Goal: Task Accomplishment & Management: Use online tool/utility

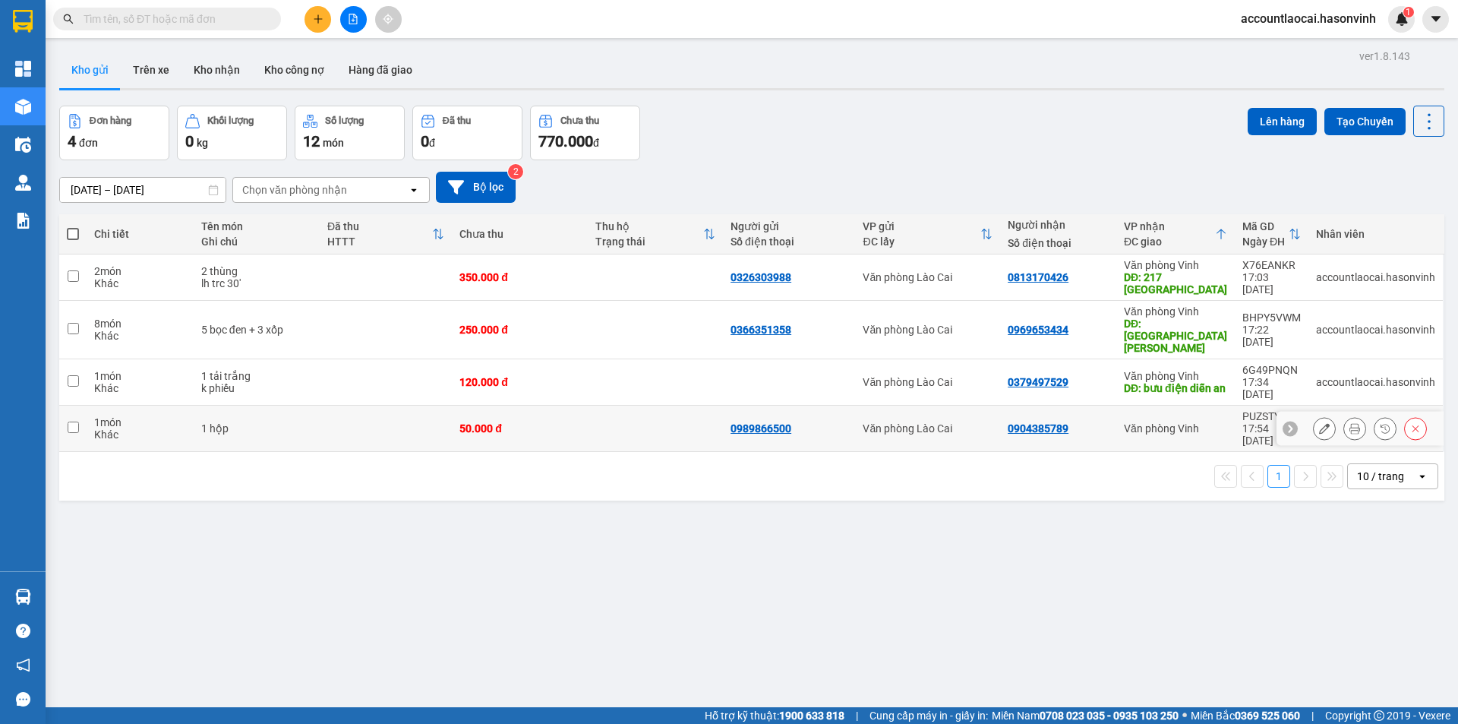
click at [550, 422] on div "50.000 đ" at bounding box center [519, 428] width 120 height 12
checkbox input "true"
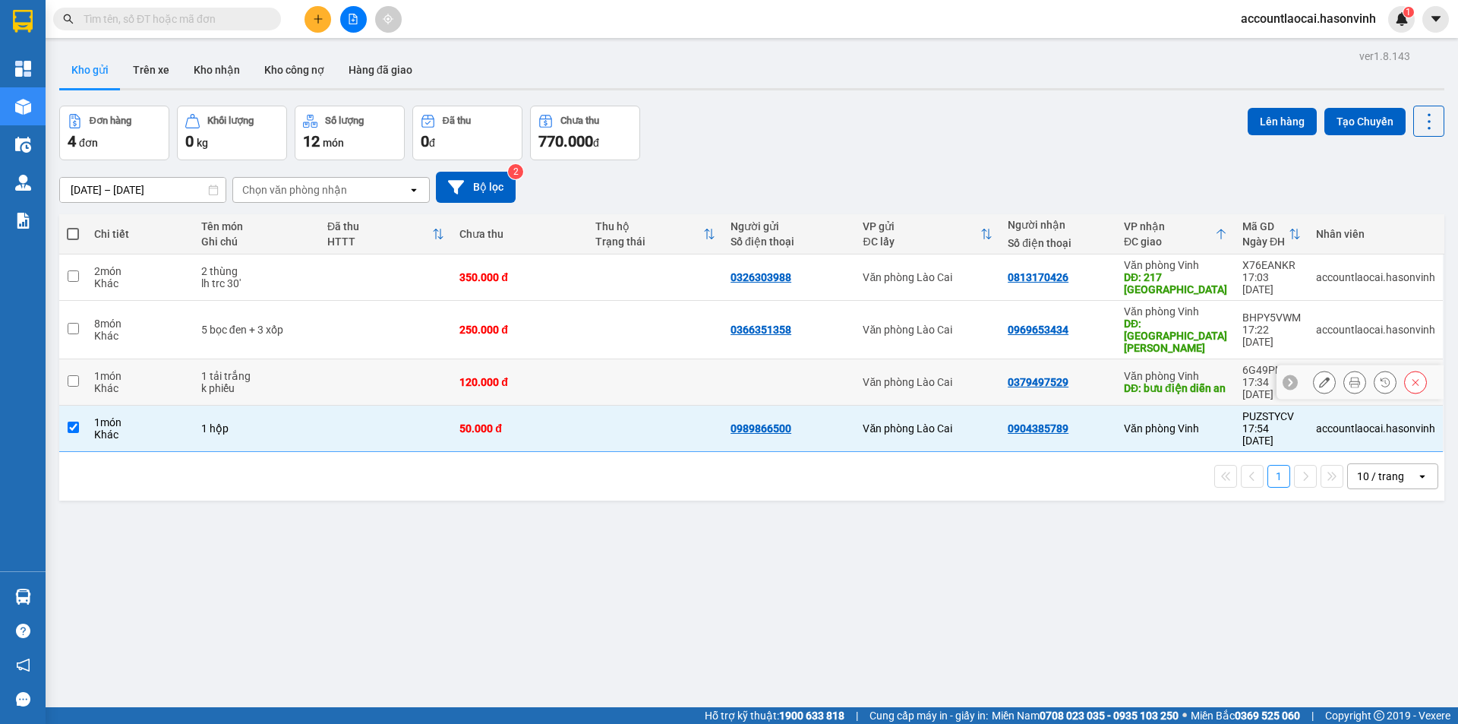
click at [557, 376] on div "120.000 đ" at bounding box center [519, 382] width 120 height 12
checkbox input "true"
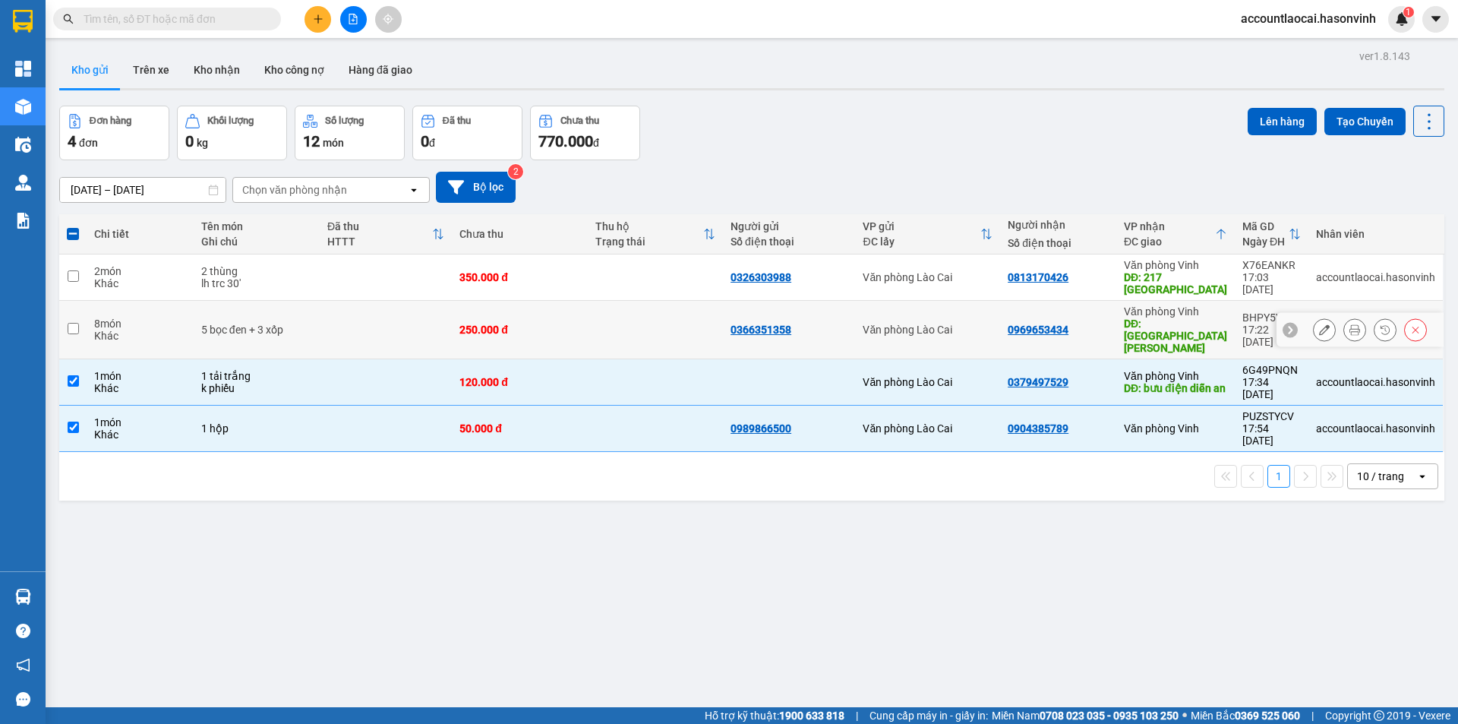
click at [571, 323] on div "250.000 đ" at bounding box center [519, 329] width 120 height 12
checkbox input "true"
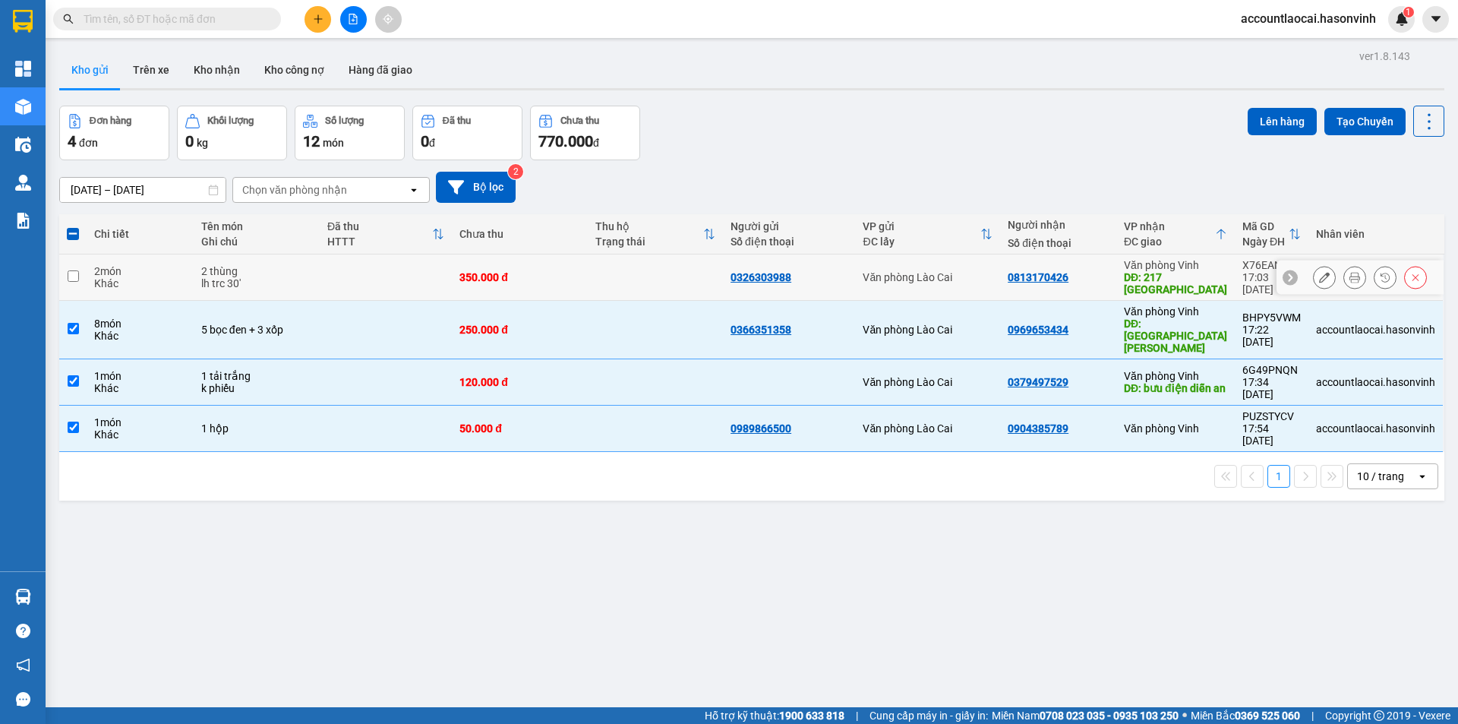
click at [572, 280] on td "350.000 đ" at bounding box center [519, 277] width 135 height 46
checkbox input "true"
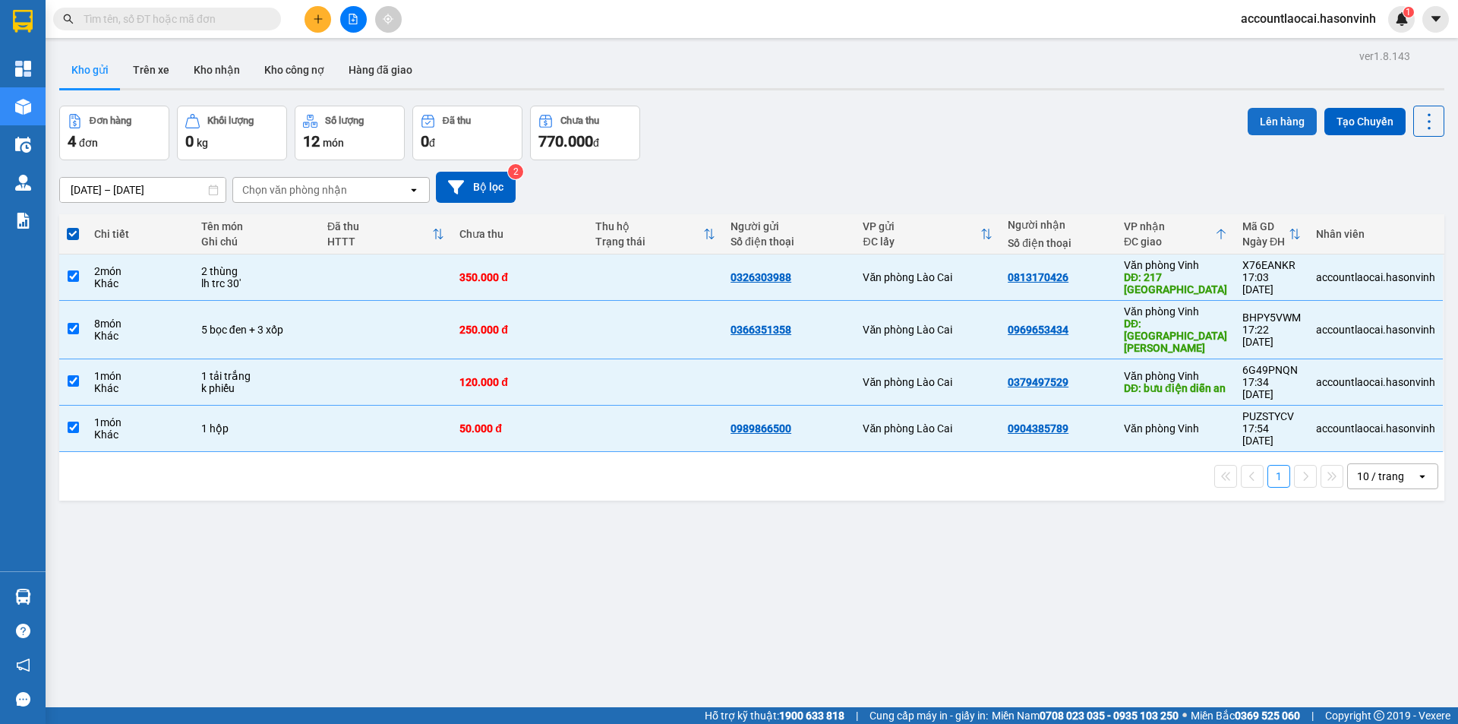
click at [1248, 112] on button "Lên hàng" at bounding box center [1282, 121] width 69 height 27
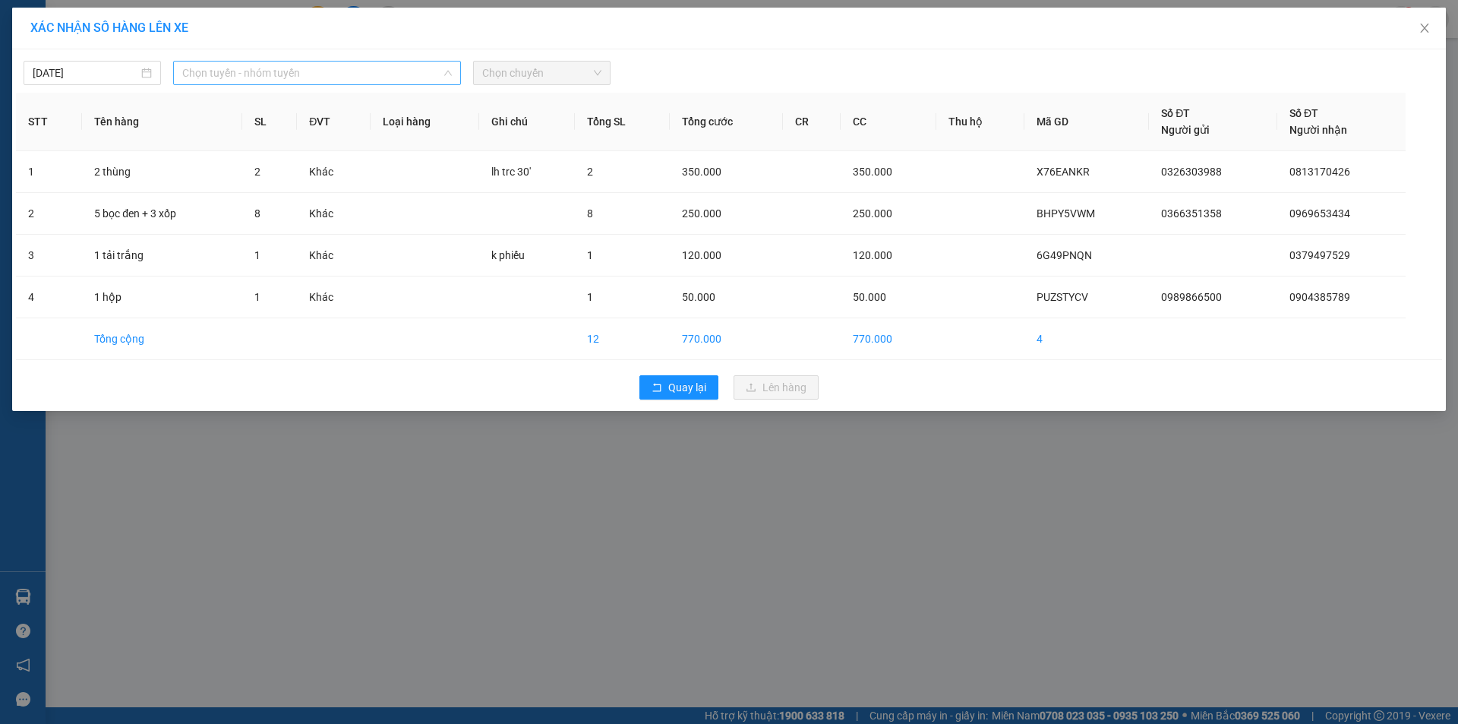
click at [222, 78] on span "Chọn tuyến - nhóm tuyến" at bounding box center [317, 73] width 270 height 23
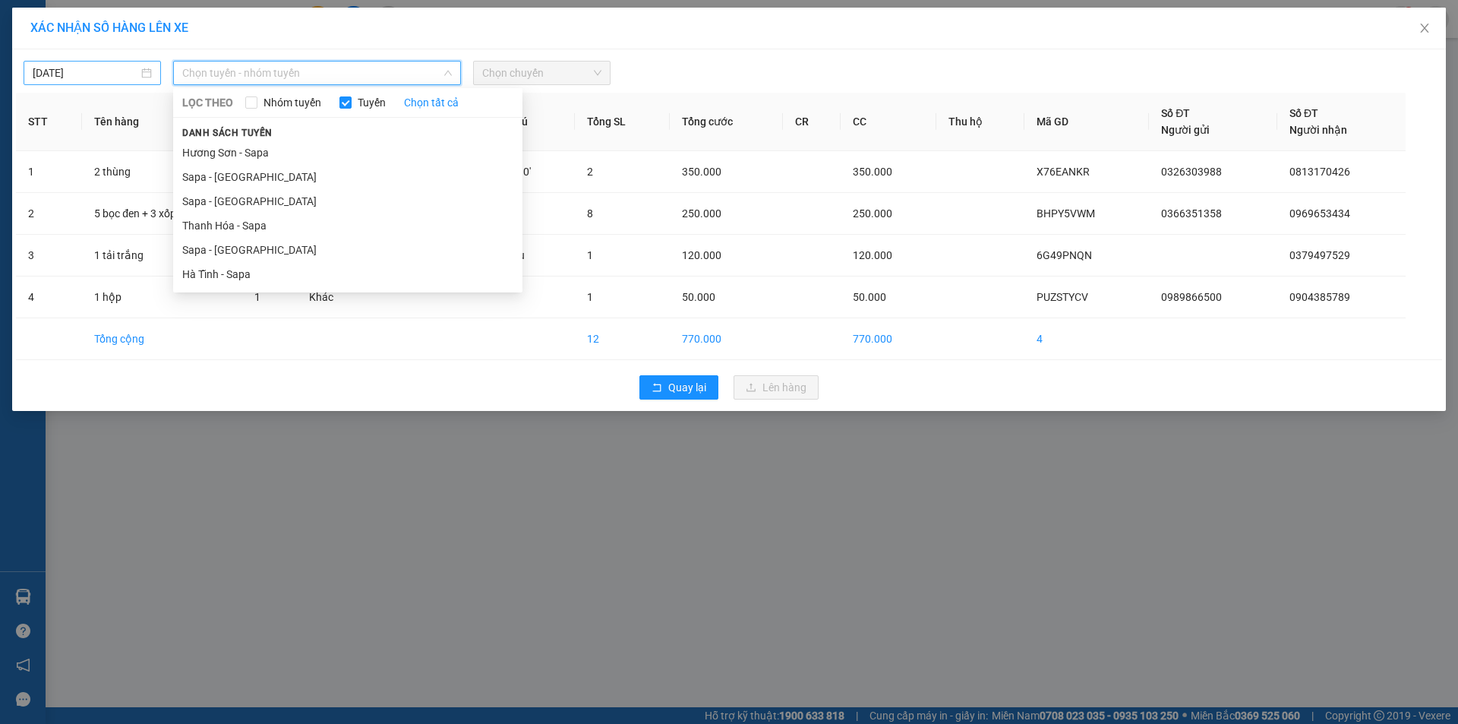
click at [55, 76] on input "[DATE]" at bounding box center [86, 73] width 106 height 17
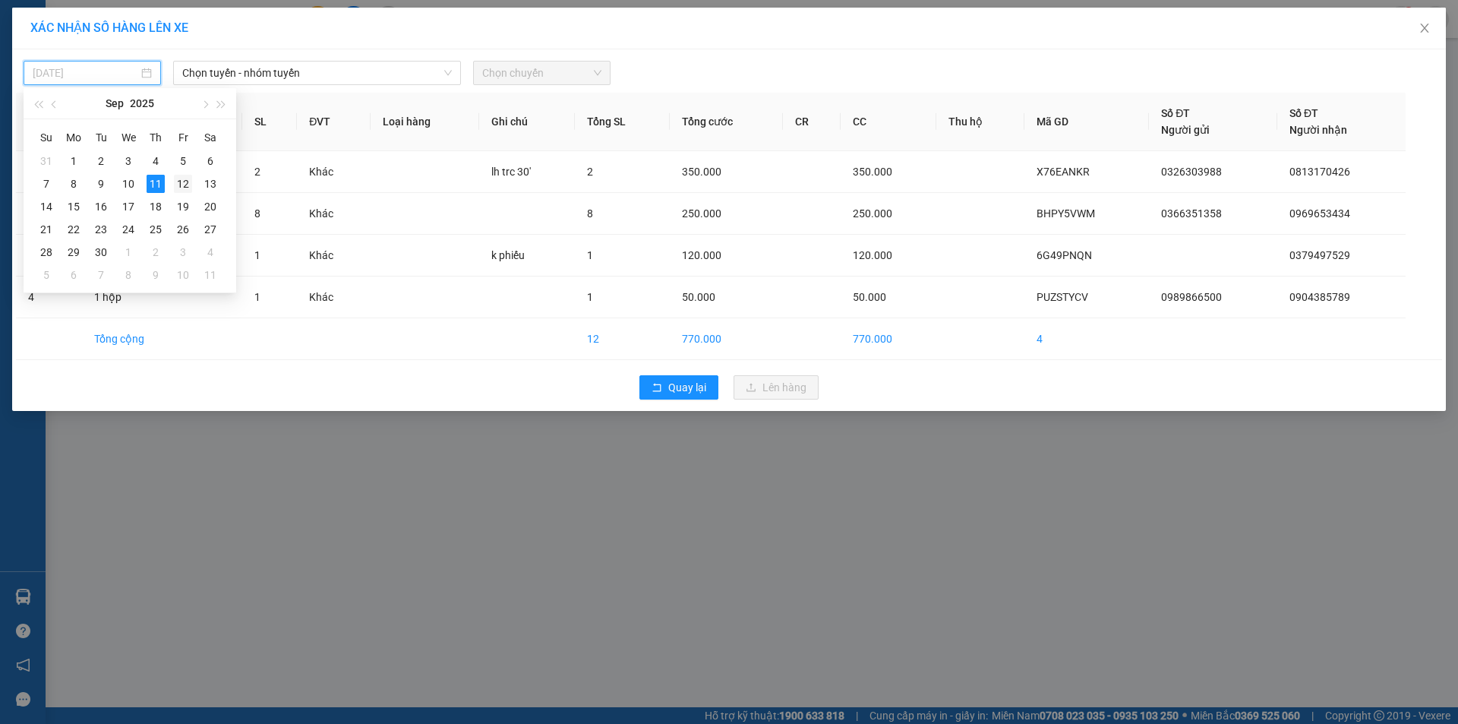
click at [184, 185] on div "12" at bounding box center [183, 184] width 18 height 18
type input "[DATE]"
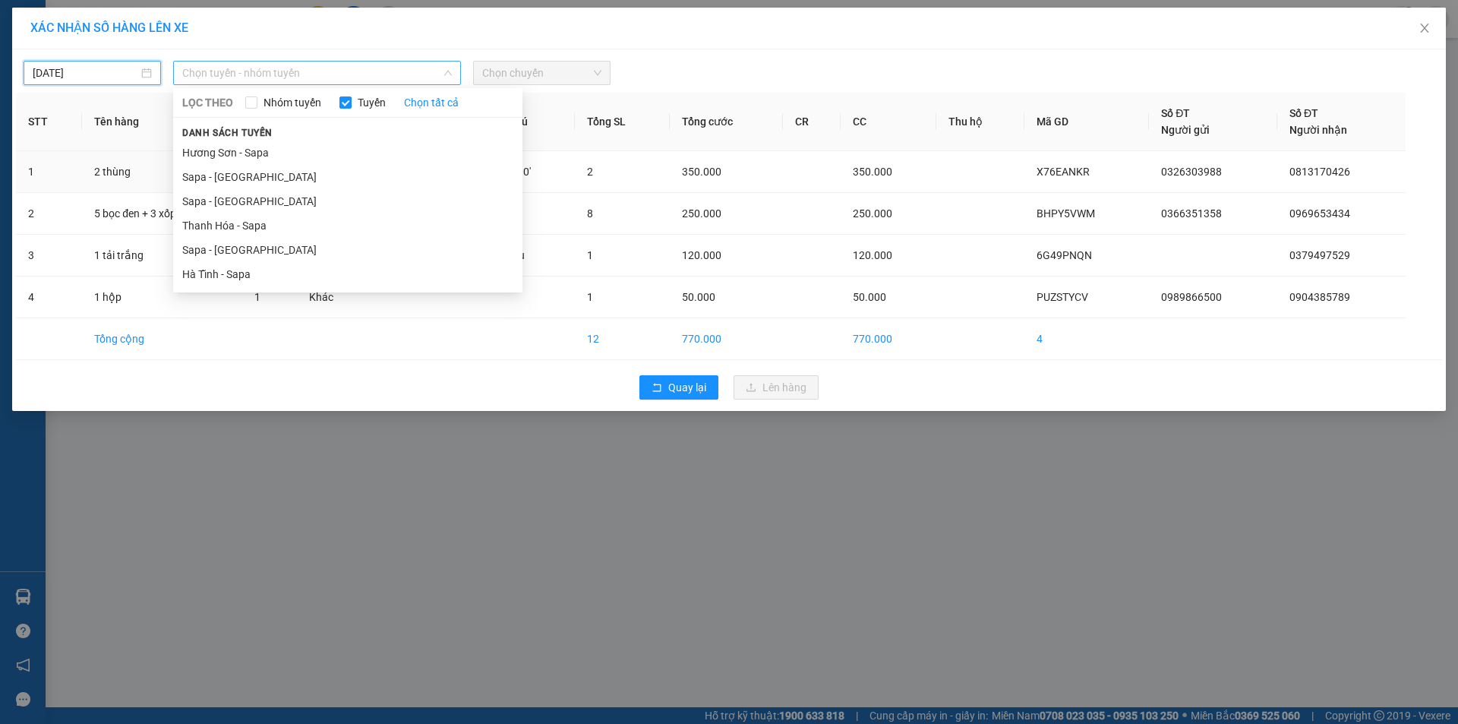
click at [273, 72] on span "Chọn tuyến - nhóm tuyến" at bounding box center [317, 73] width 270 height 23
click at [254, 248] on li "Sapa - [GEOGRAPHIC_DATA]" at bounding box center [347, 250] width 349 height 24
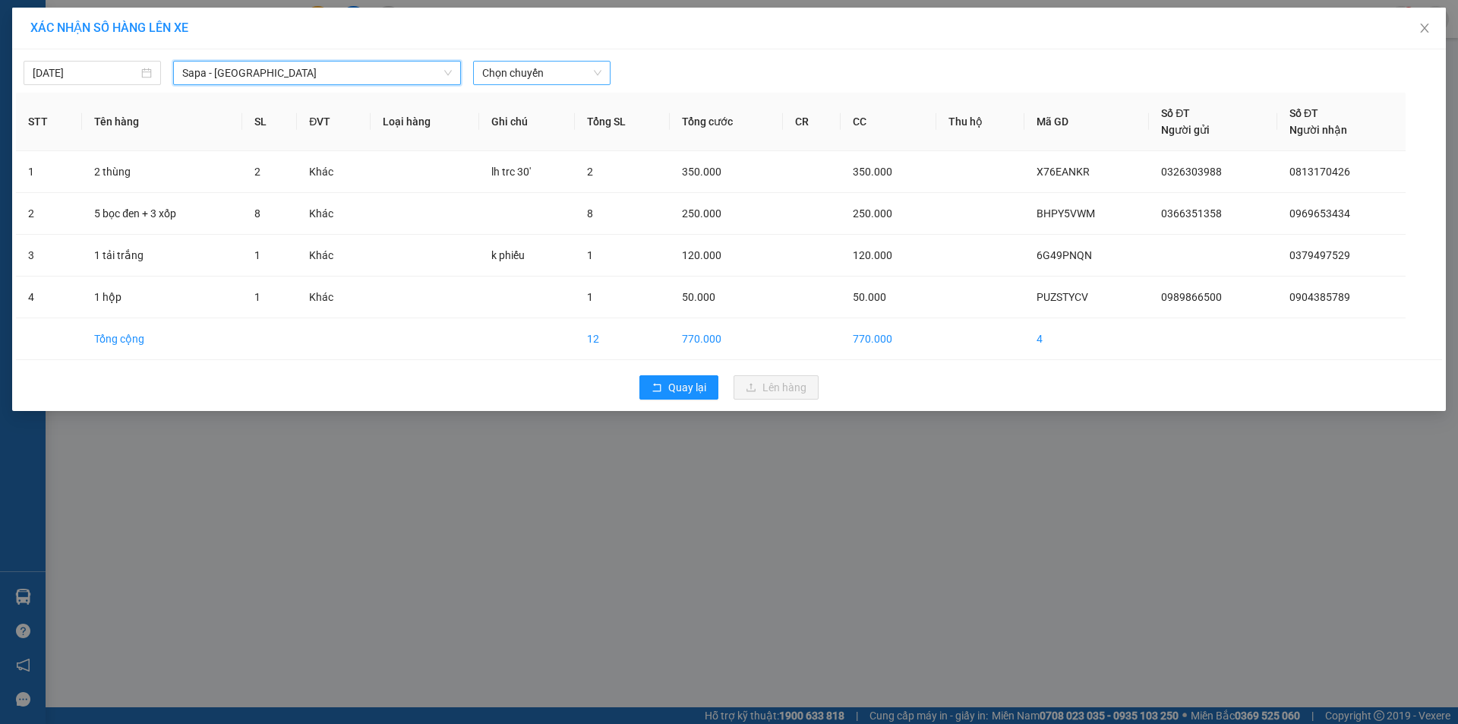
click at [525, 74] on span "Chọn chuyến" at bounding box center [541, 73] width 119 height 23
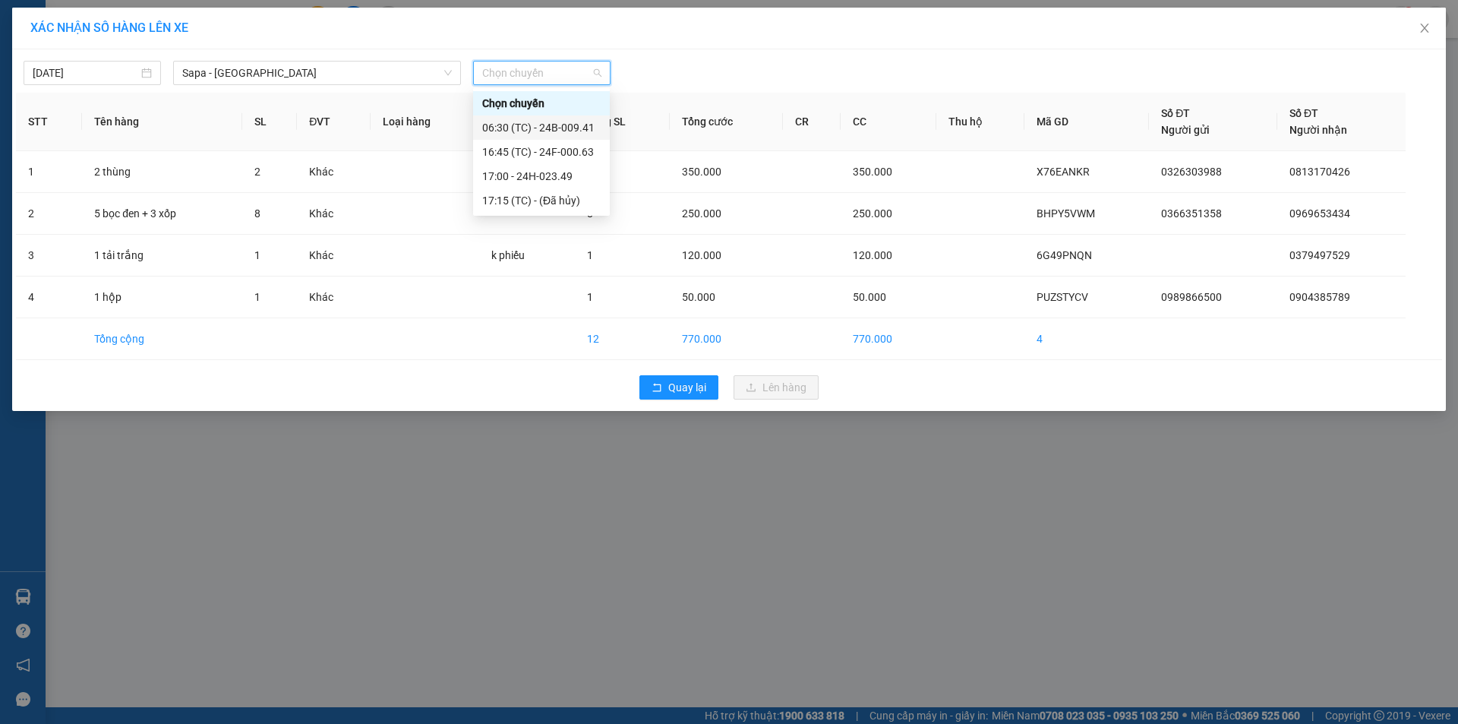
click at [582, 125] on div "06:30 (TC) - 24B-009.41" at bounding box center [541, 127] width 118 height 17
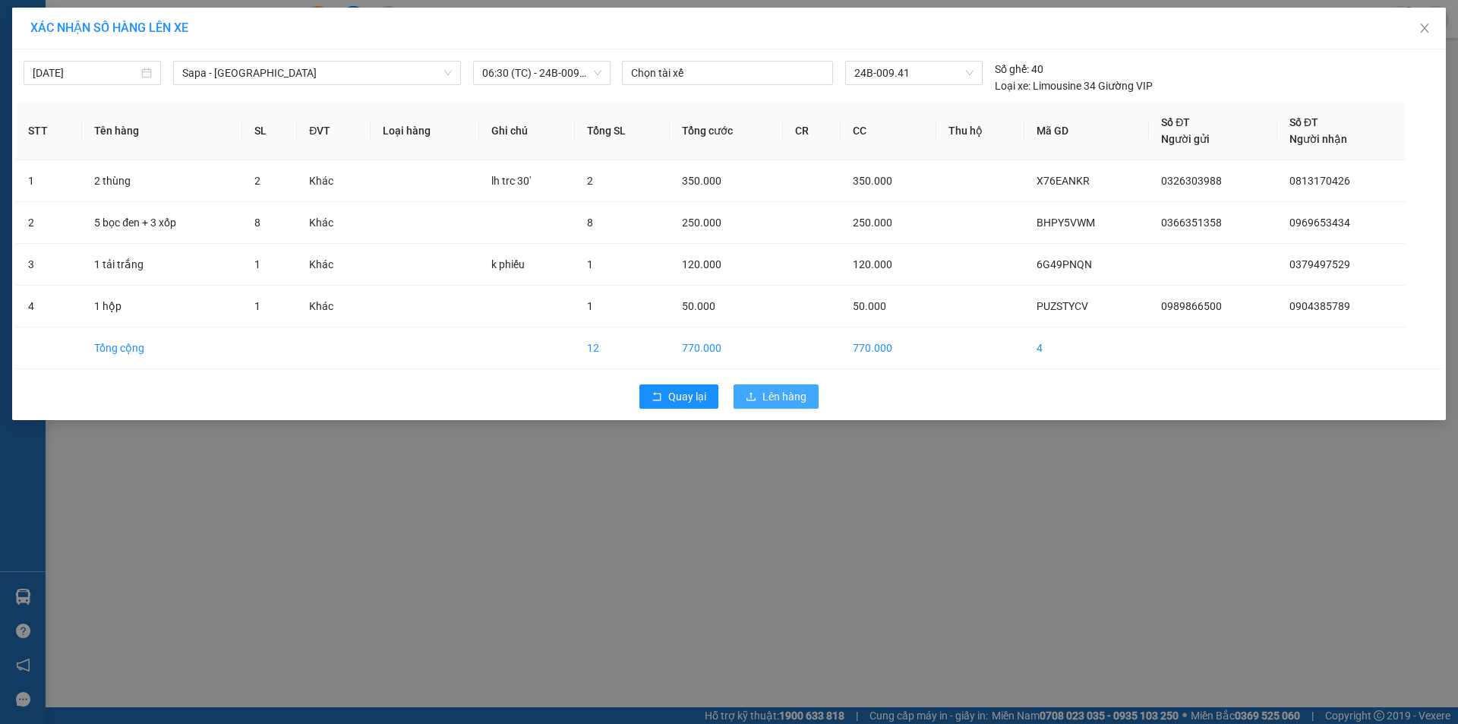
click at [797, 387] on button "Lên hàng" at bounding box center [776, 396] width 85 height 24
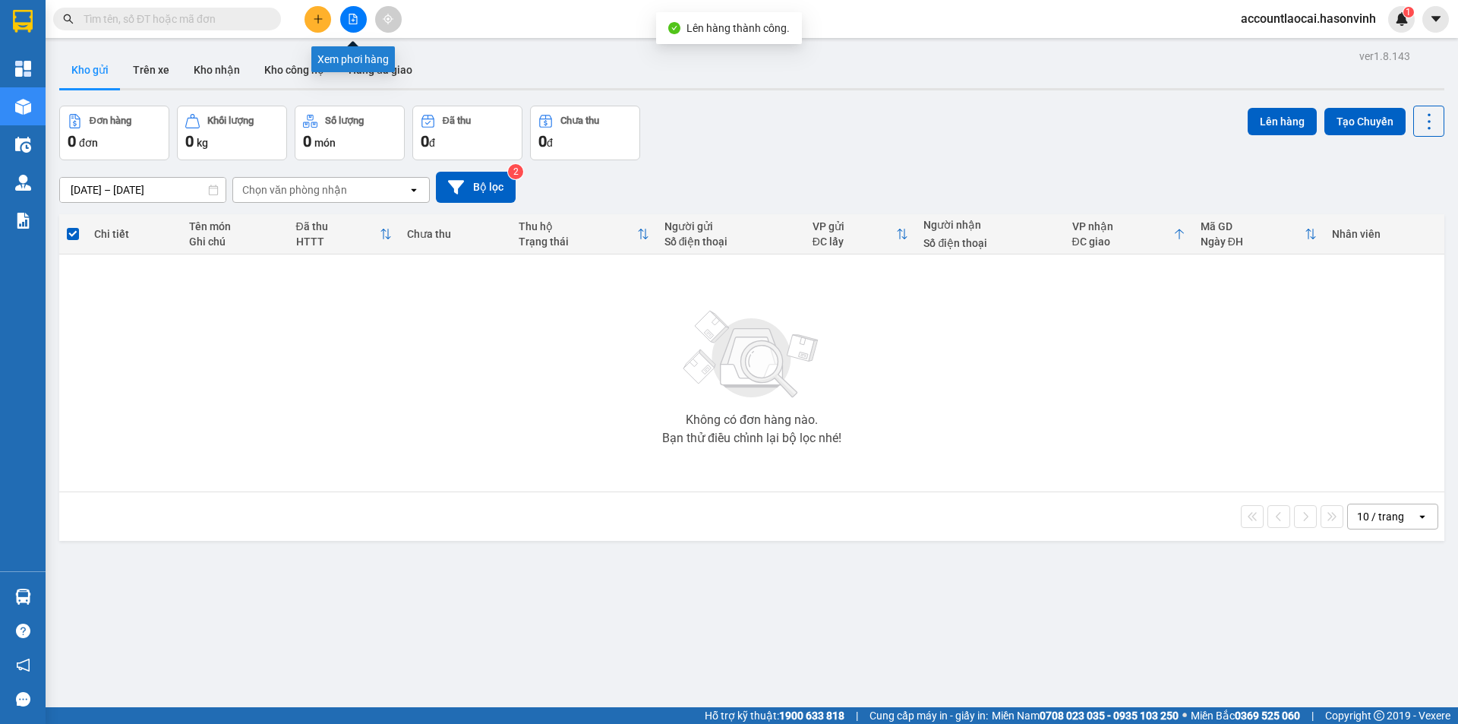
click at [357, 17] on icon "file-add" at bounding box center [353, 19] width 11 height 11
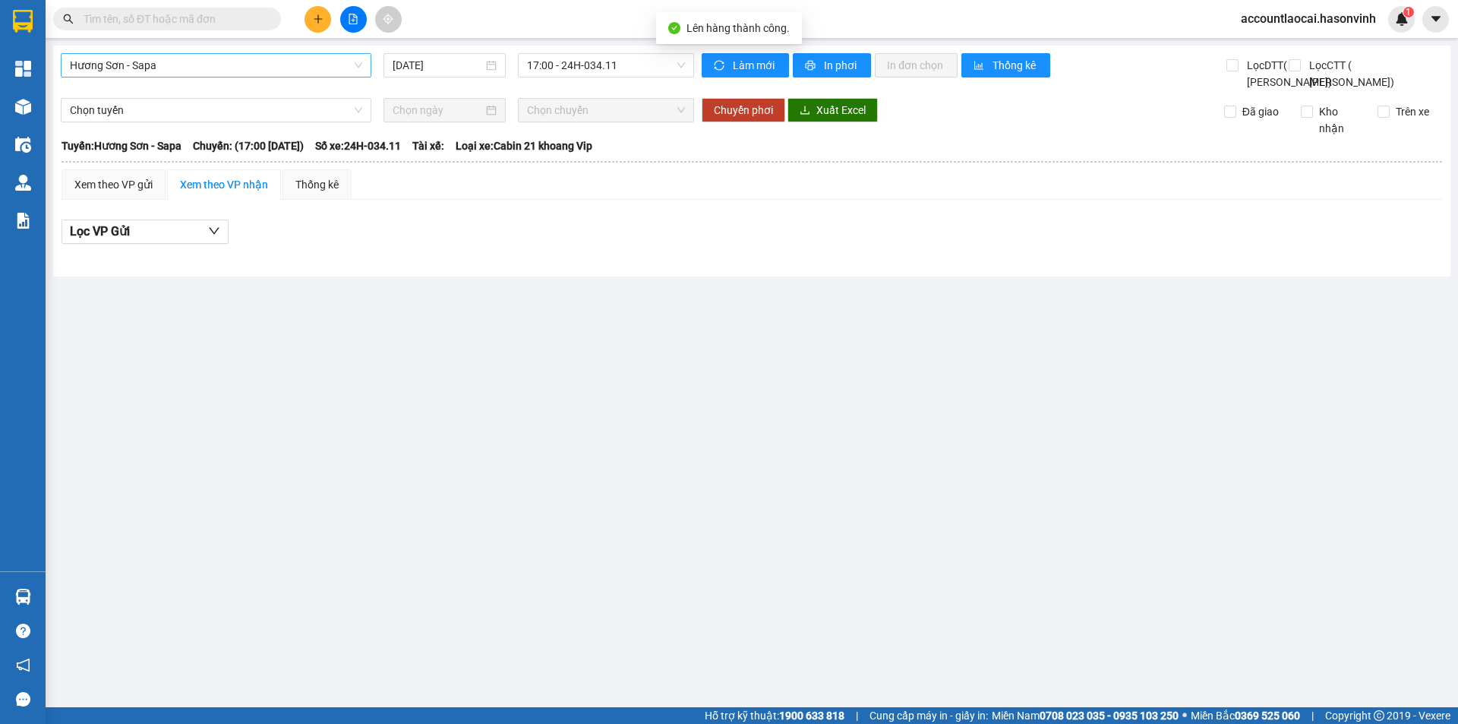
click at [176, 65] on span "Hương Sơn - Sapa" at bounding box center [216, 65] width 292 height 23
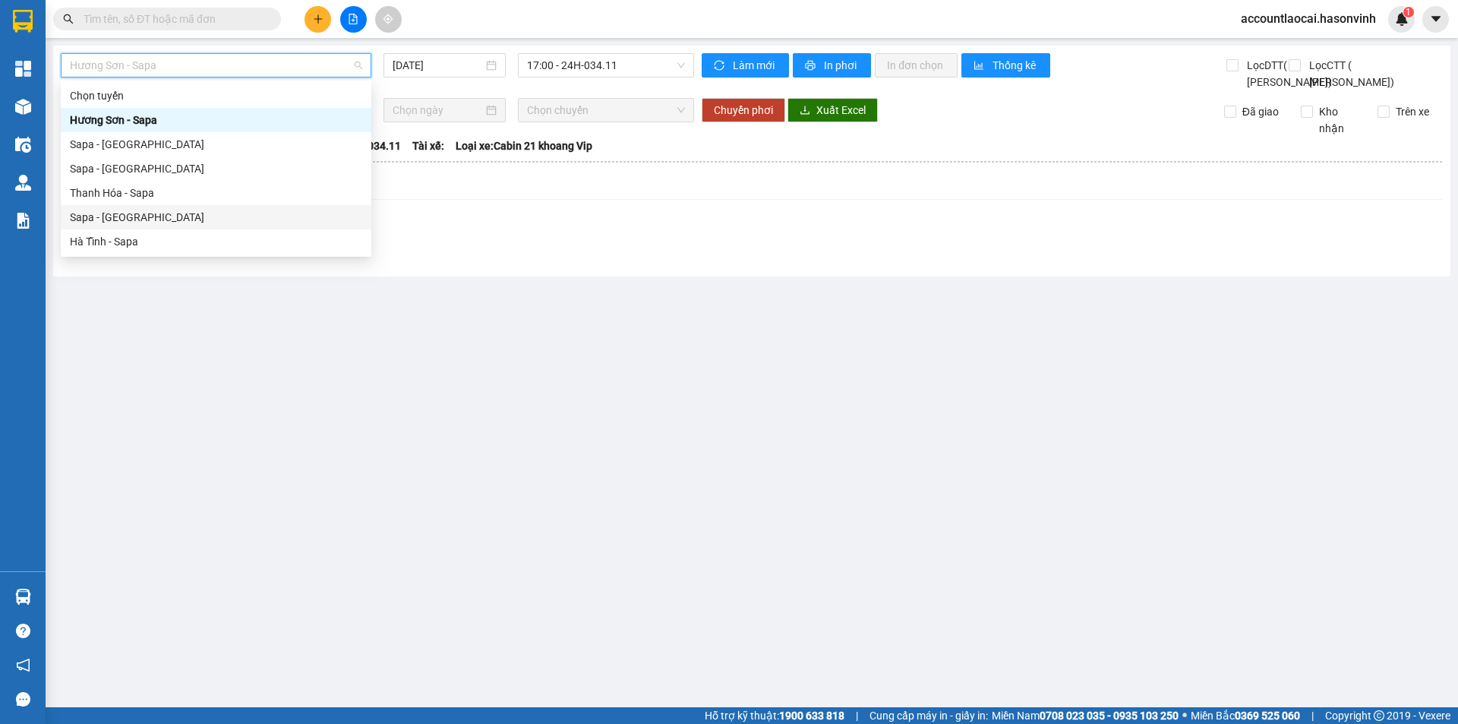
click at [140, 217] on div "Sapa - [GEOGRAPHIC_DATA]" at bounding box center [216, 217] width 292 height 17
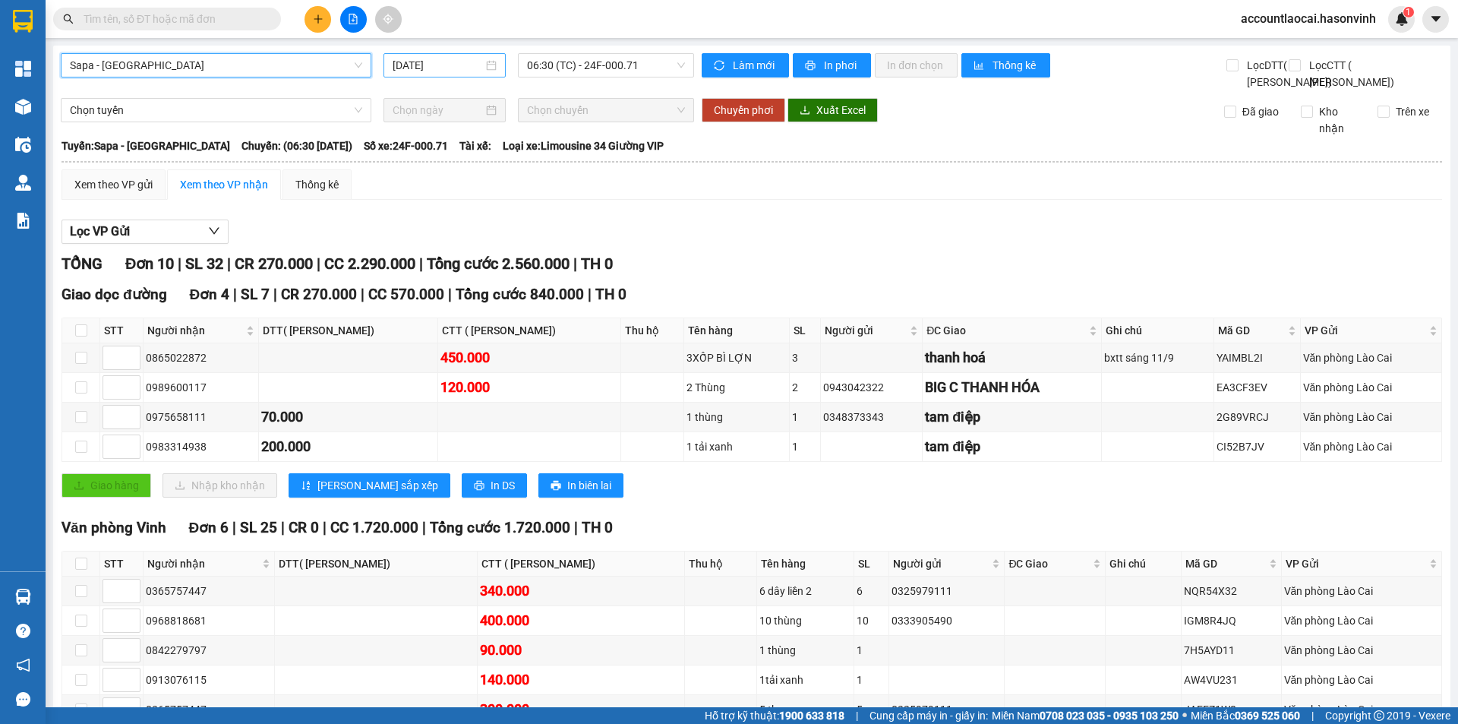
click at [403, 63] on input "[DATE]" at bounding box center [438, 65] width 90 height 17
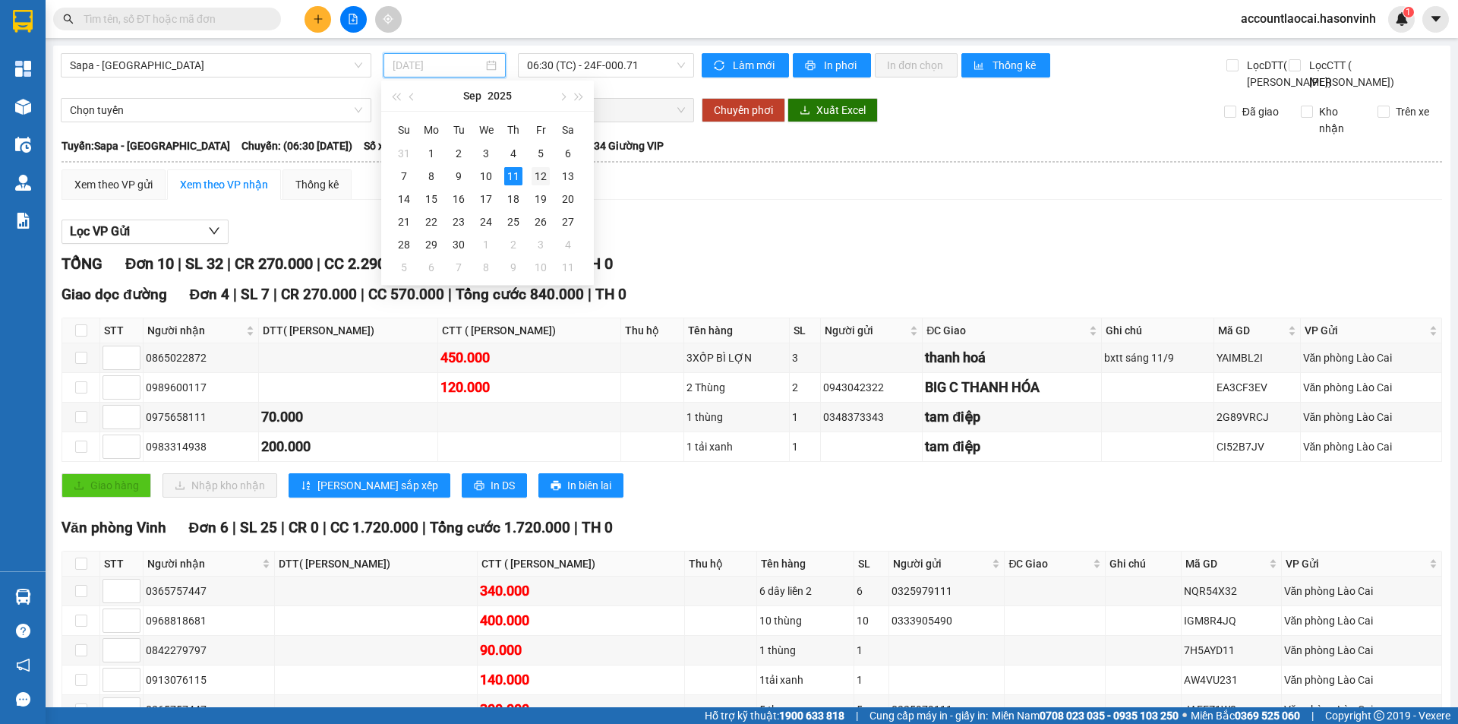
click at [543, 172] on div "12" at bounding box center [541, 176] width 18 height 18
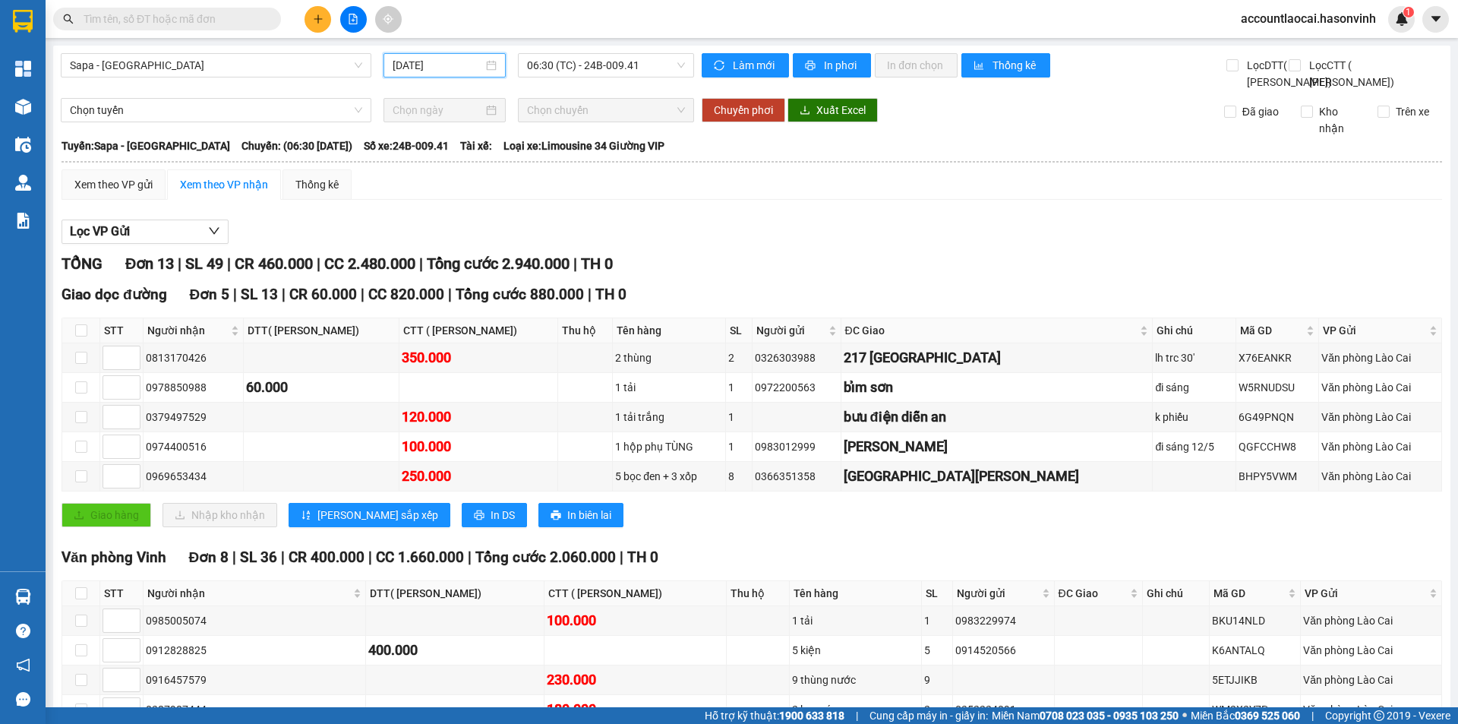
click at [443, 62] on input "[DATE]" at bounding box center [438, 65] width 90 height 17
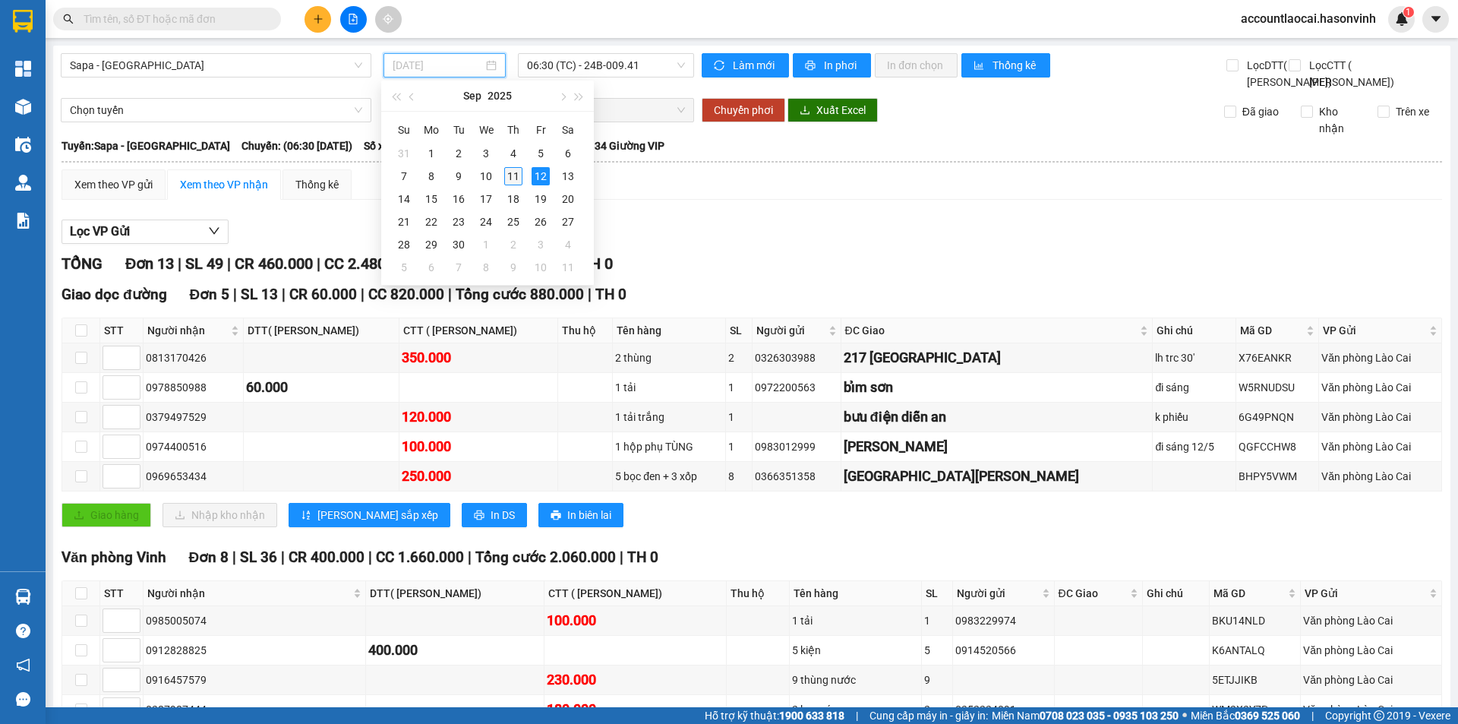
click at [504, 171] on div "11" at bounding box center [513, 176] width 18 height 18
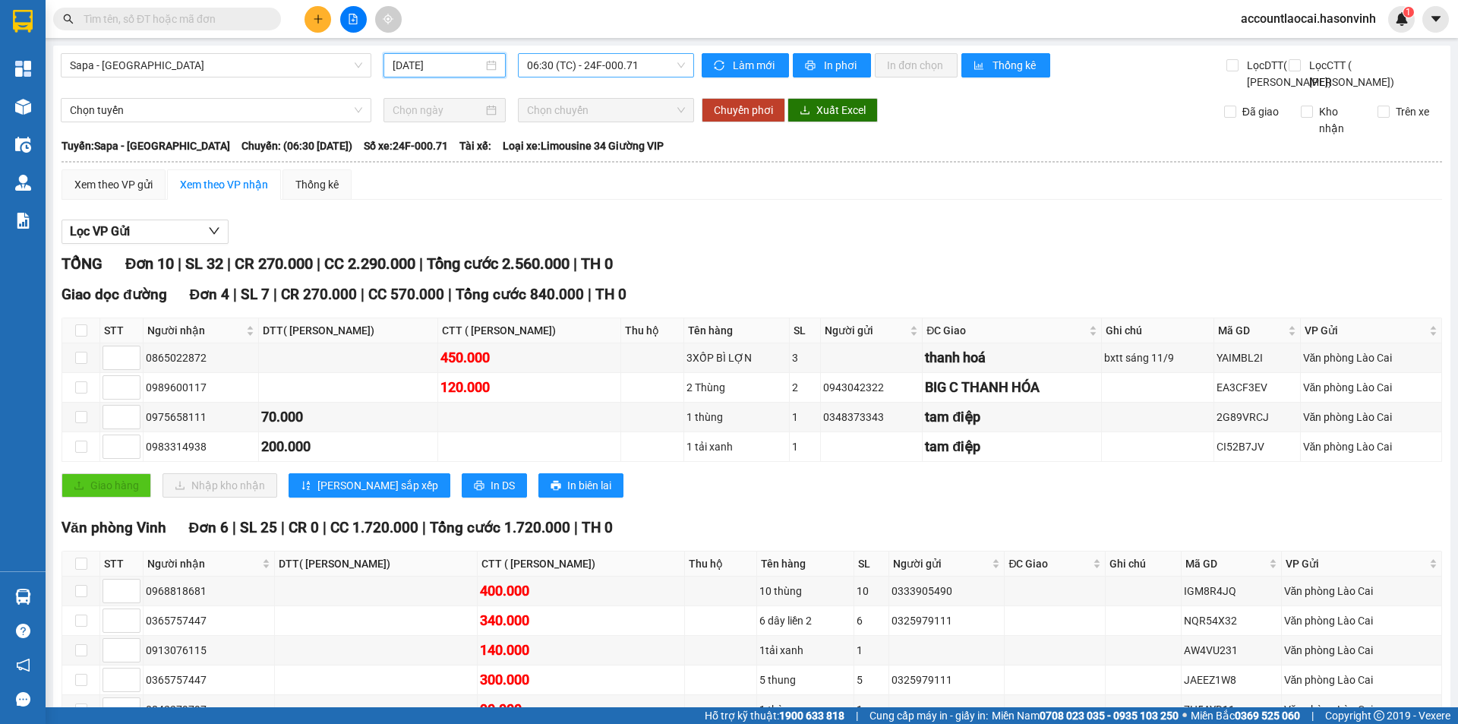
click at [633, 68] on span "06:30 (TC) - 24F-000.71" at bounding box center [606, 65] width 158 height 23
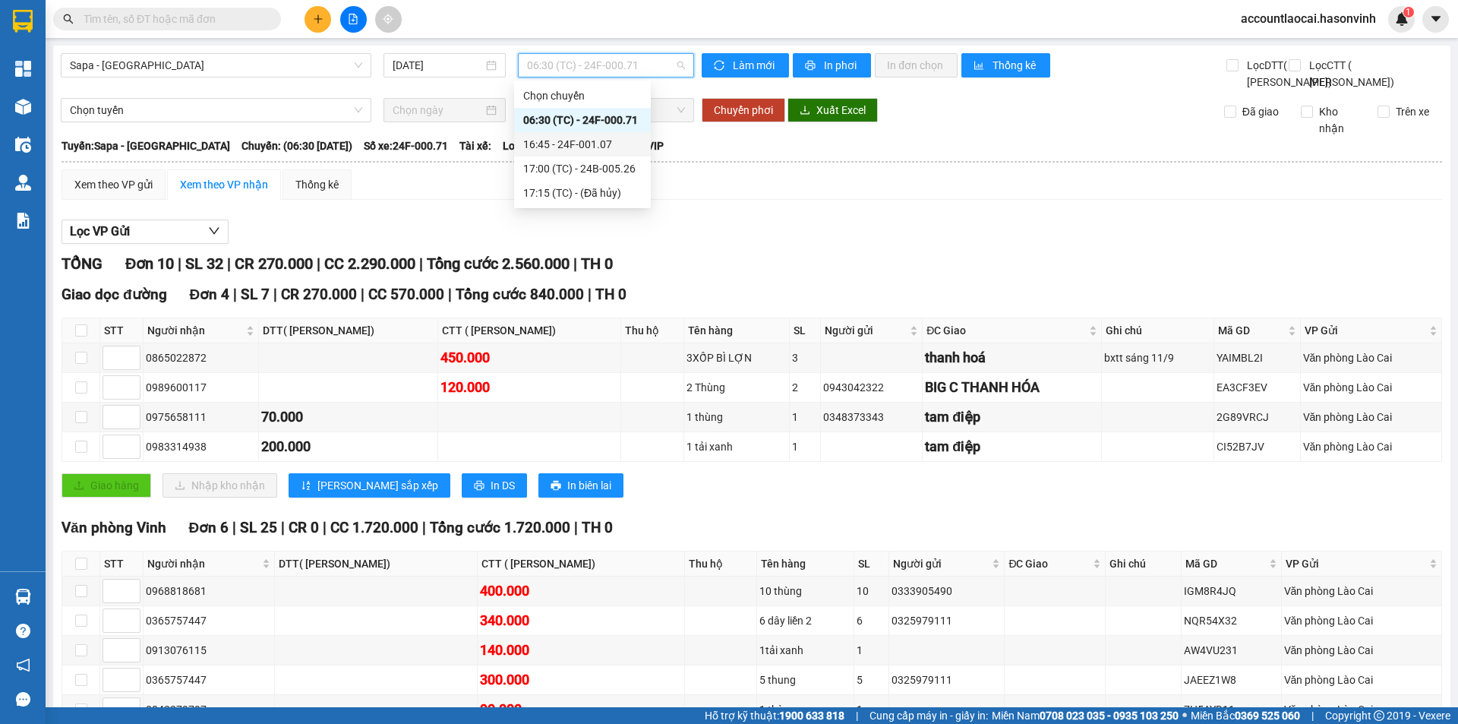
click at [616, 135] on div "16:45 - 24F-001.07" at bounding box center [582, 144] width 137 height 24
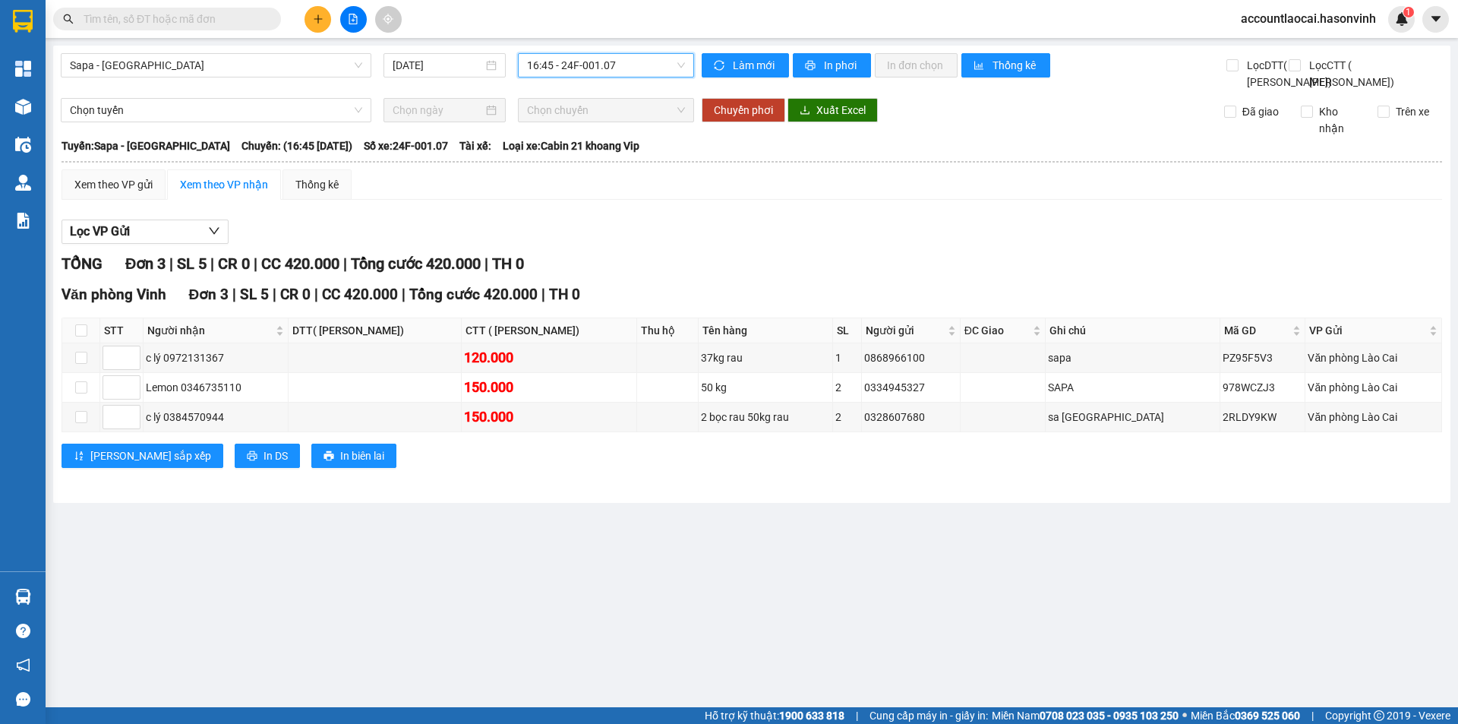
click at [628, 62] on span "16:45 - 24F-001.07" at bounding box center [606, 65] width 158 height 23
click at [613, 166] on div "17:00 (TC) - 24B-005.26" at bounding box center [586, 168] width 118 height 17
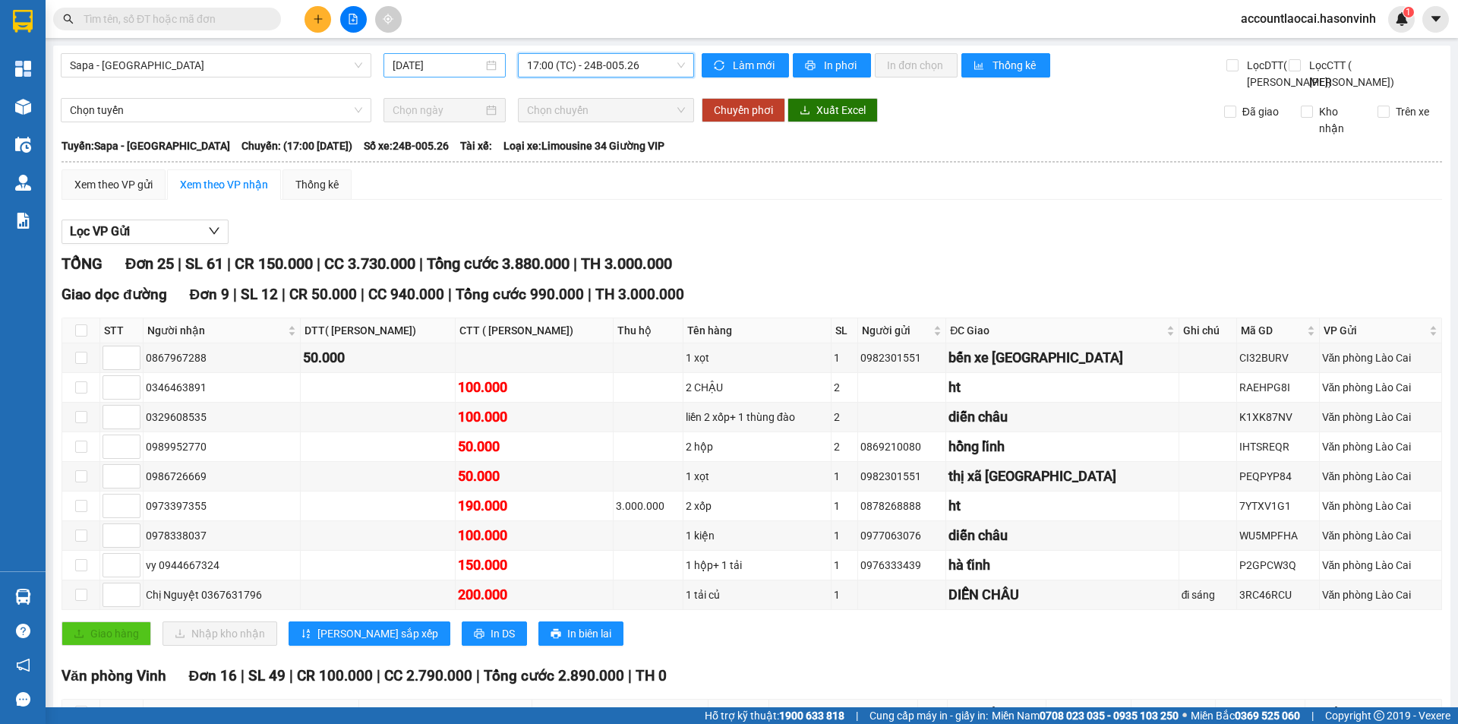
click at [418, 73] on input "[DATE]" at bounding box center [438, 65] width 90 height 17
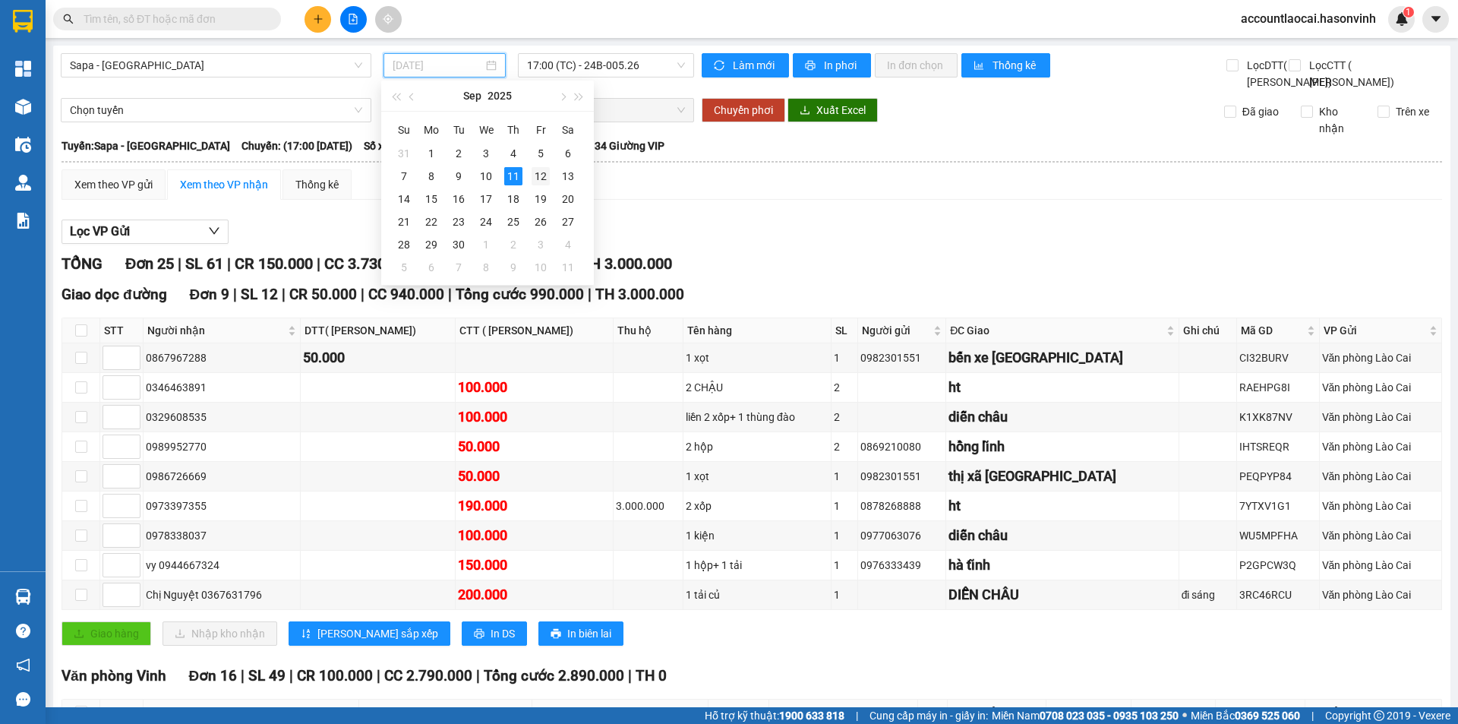
click at [542, 177] on div "12" at bounding box center [541, 176] width 18 height 18
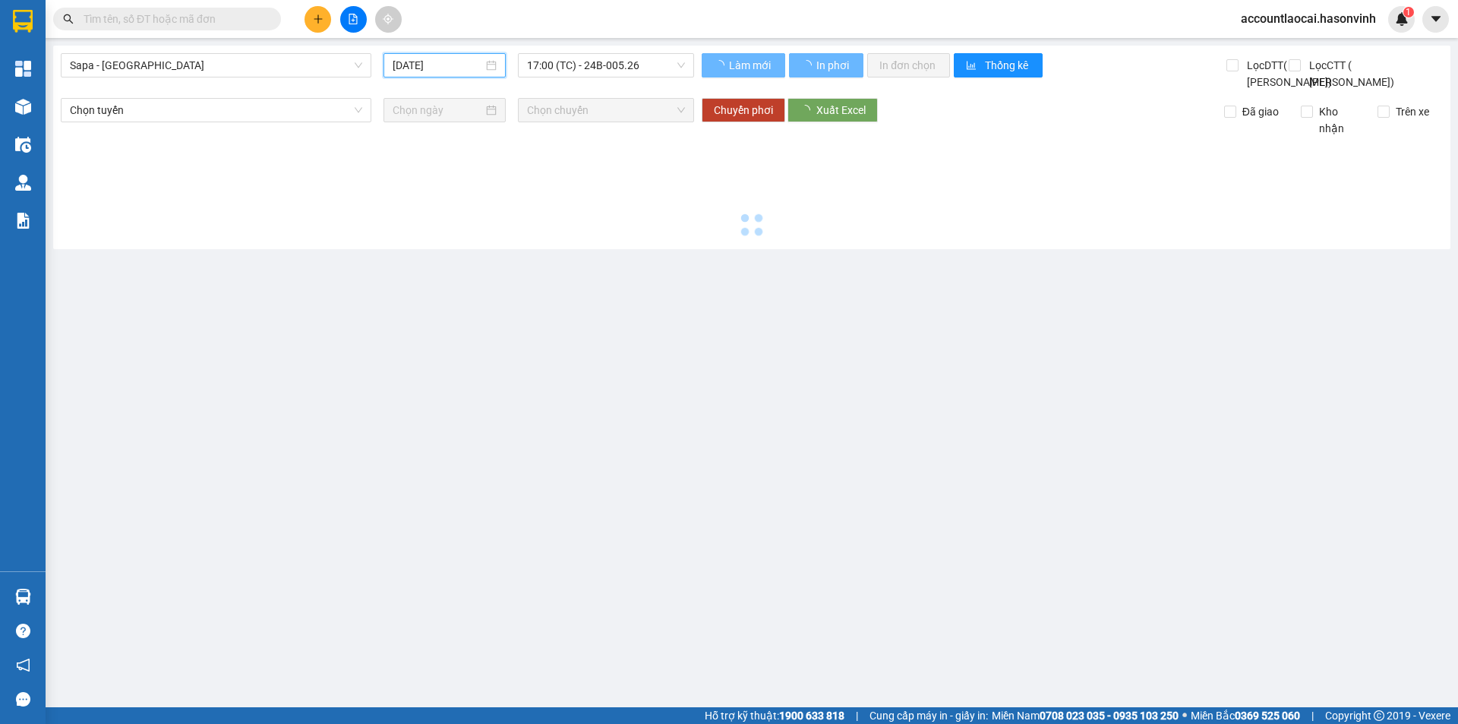
type input "[DATE]"
